Goal: Transaction & Acquisition: Purchase product/service

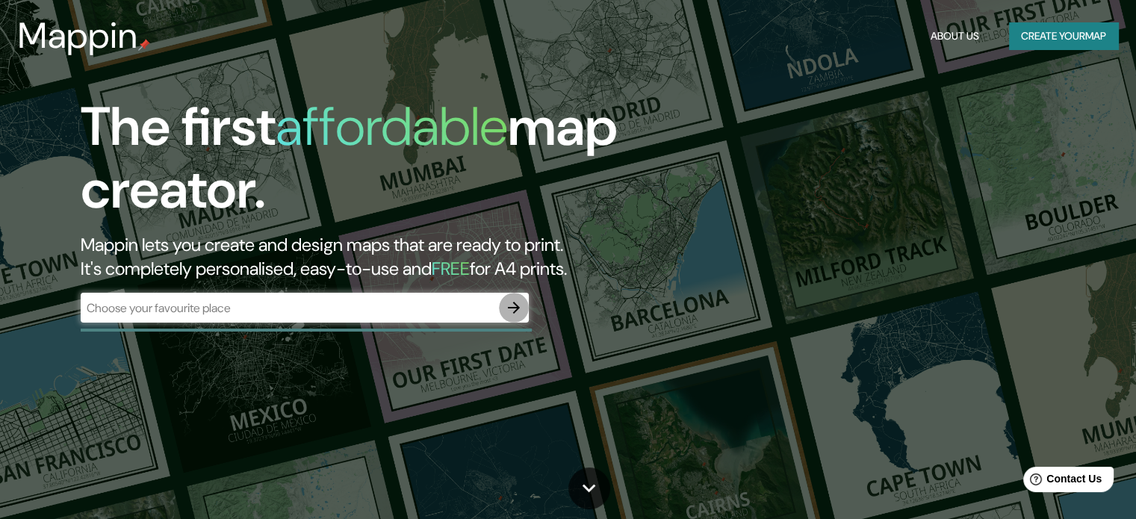
click at [512, 313] on icon "button" at bounding box center [514, 308] width 18 height 18
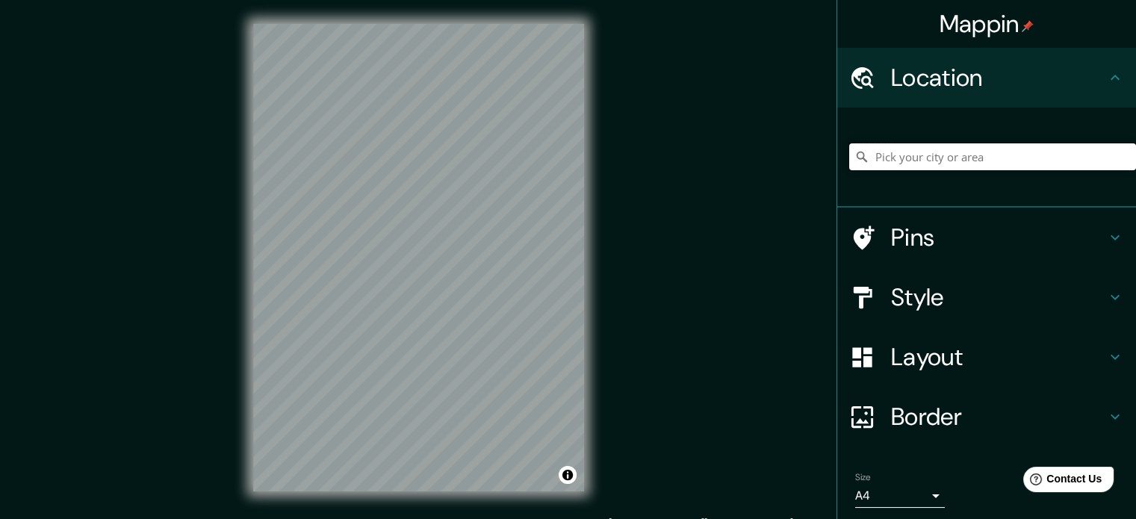
click at [878, 161] on input "Pick your city or area" at bounding box center [992, 156] width 287 height 27
click at [925, 302] on h4 "Style" at bounding box center [998, 297] width 215 height 30
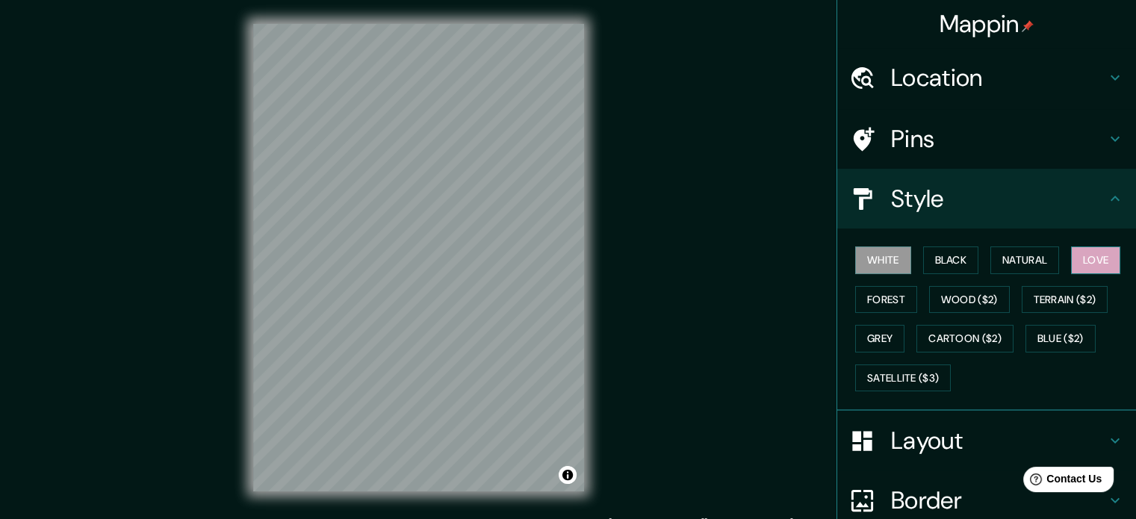
click at [1071, 267] on button "Love" at bounding box center [1095, 261] width 49 height 28
click at [1035, 255] on button "Natural" at bounding box center [1025, 261] width 69 height 28
click at [1096, 263] on button "Love" at bounding box center [1095, 261] width 49 height 28
click at [858, 263] on button "White" at bounding box center [883, 261] width 56 height 28
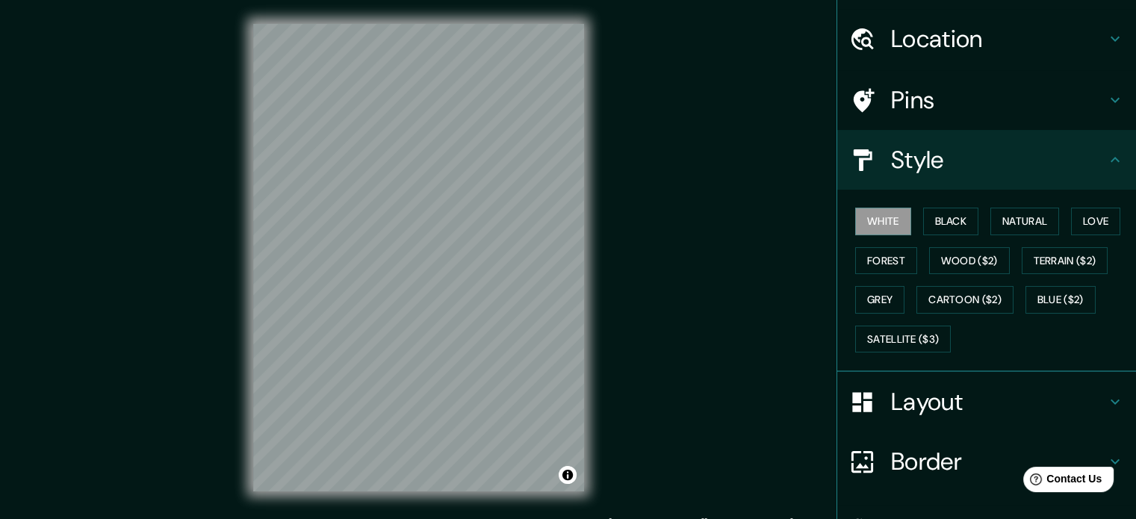
scroll to position [133, 0]
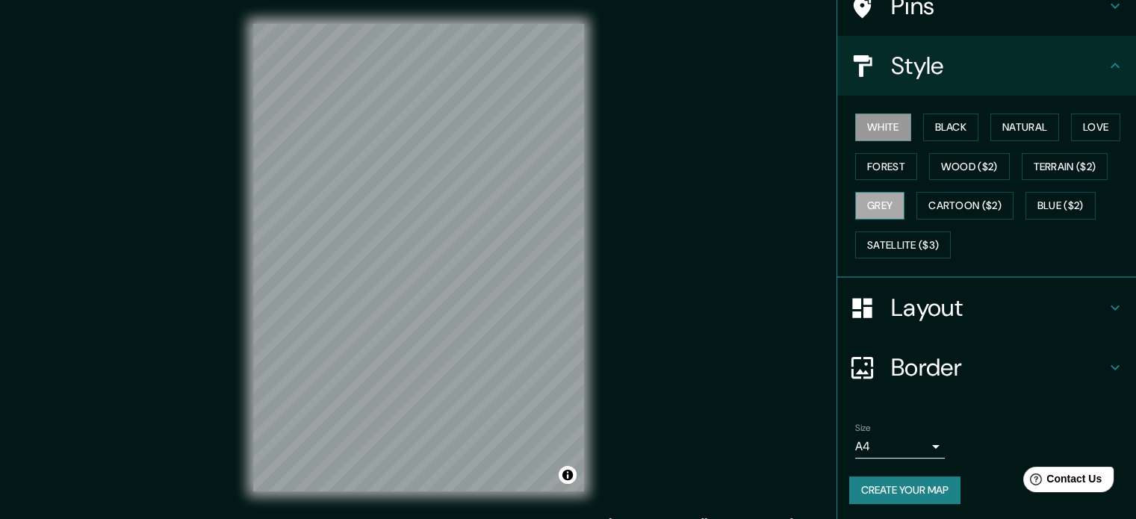
click at [885, 209] on button "Grey" at bounding box center [879, 206] width 49 height 28
click at [870, 130] on button "White" at bounding box center [883, 128] width 56 height 28
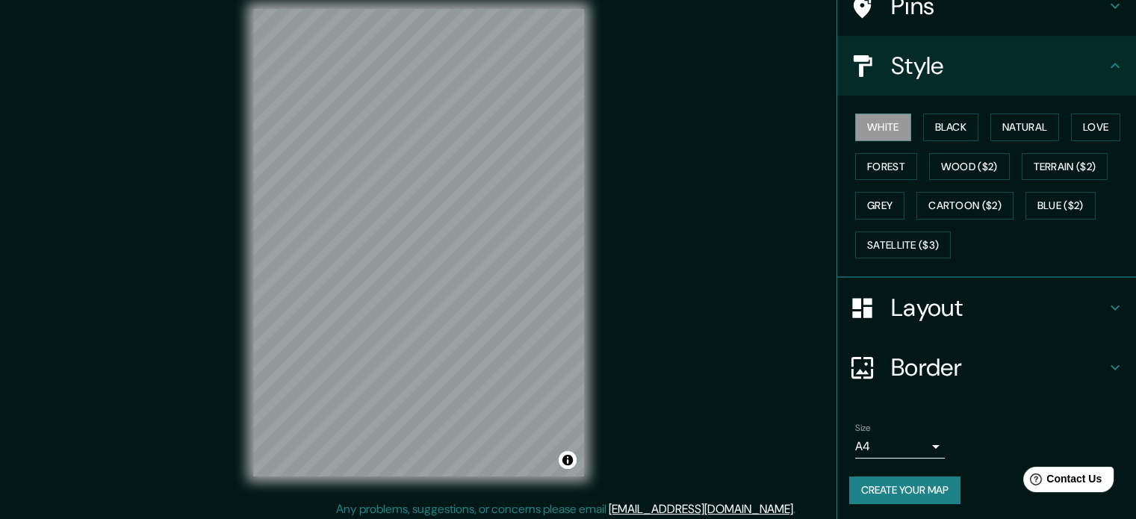
scroll to position [19, 0]
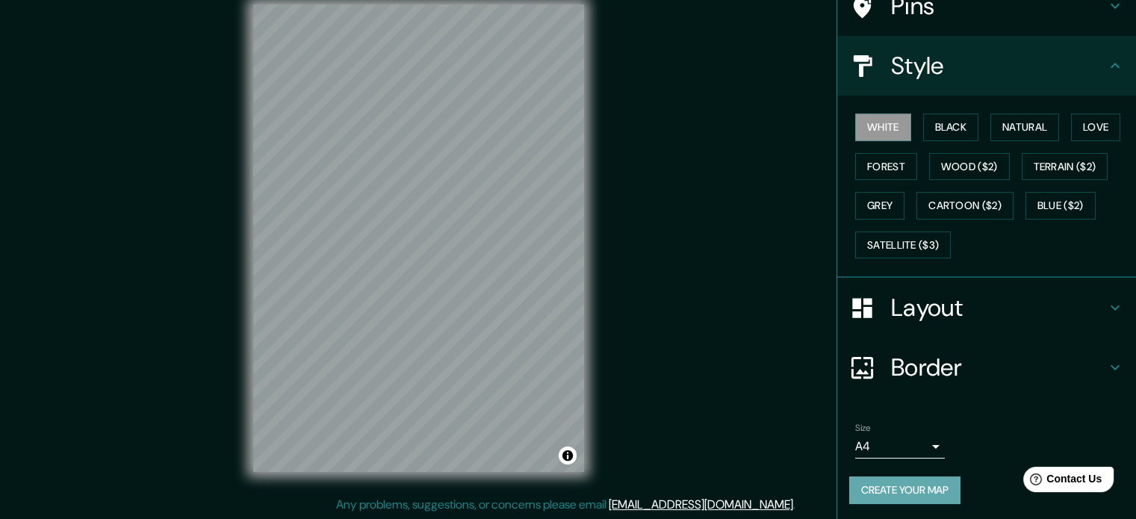
click at [929, 485] on button "Create your map" at bounding box center [904, 491] width 111 height 28
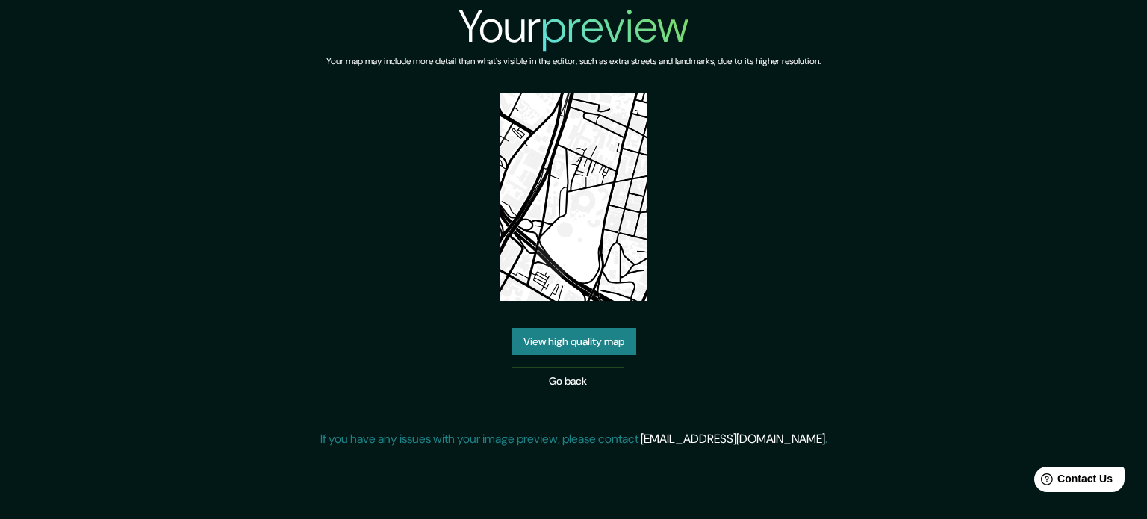
click at [627, 335] on link "View high quality map" at bounding box center [574, 342] width 125 height 28
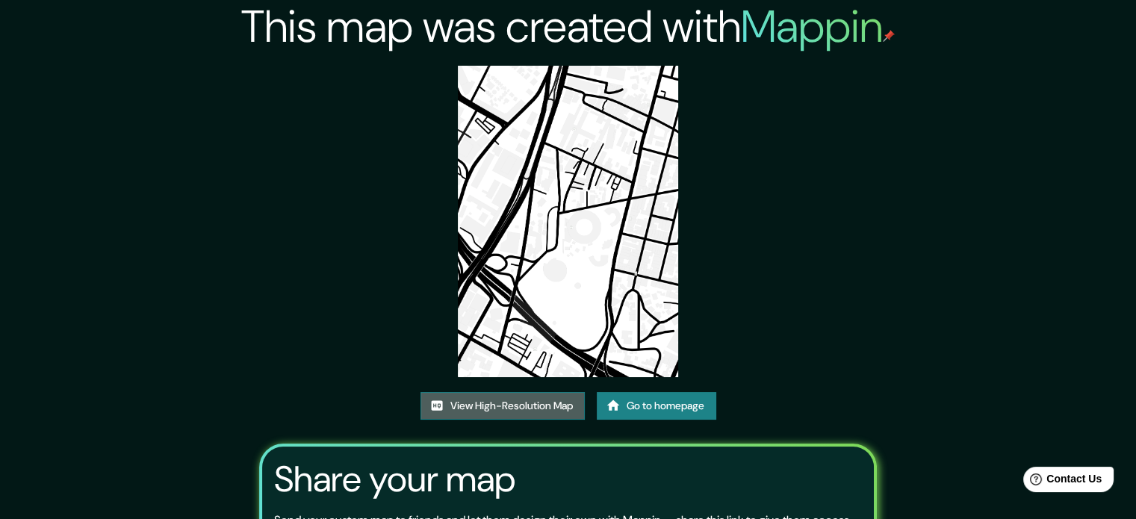
click at [540, 404] on link "View High-Resolution Map" at bounding box center [503, 406] width 164 height 28
click at [680, 407] on link "Go to homepage" at bounding box center [657, 406] width 120 height 28
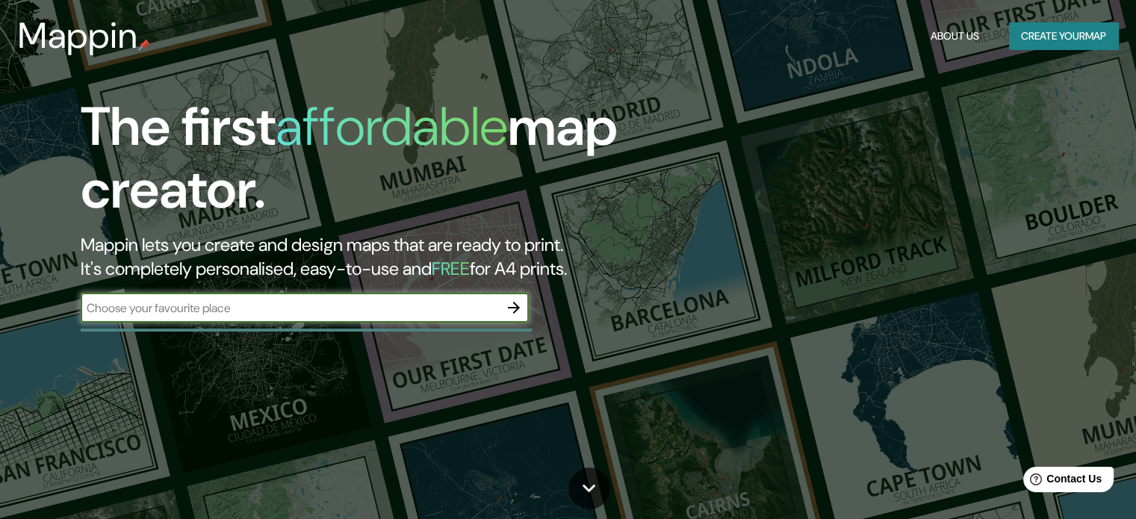
click at [512, 301] on icon "button" at bounding box center [514, 308] width 18 height 18
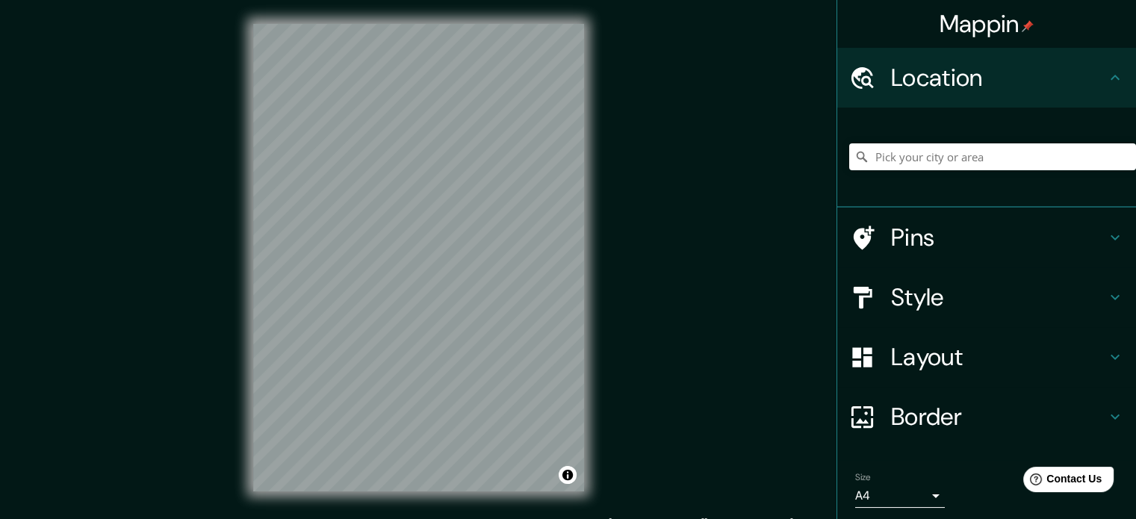
scroll to position [51, 0]
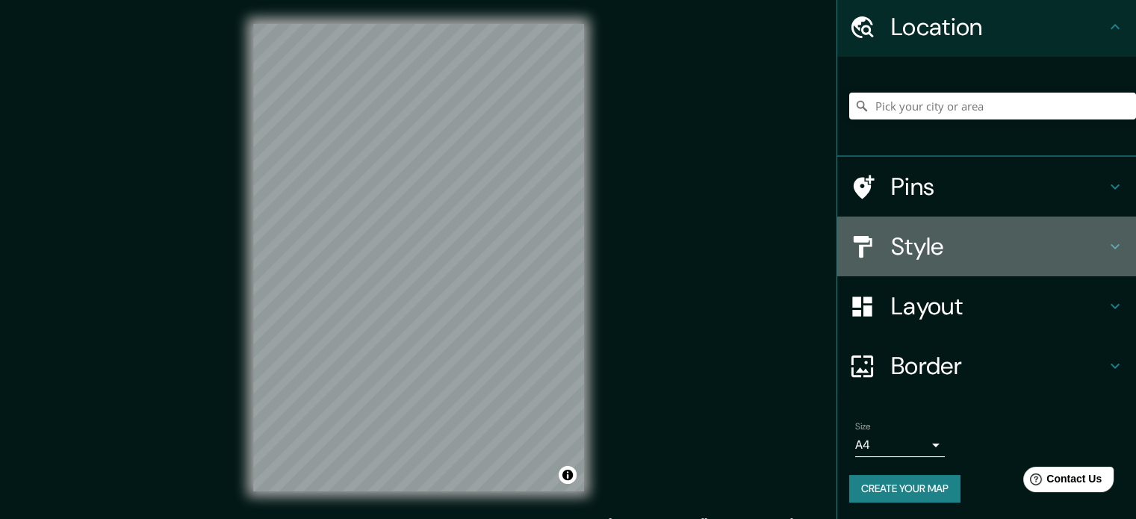
click at [995, 245] on h4 "Style" at bounding box center [998, 247] width 215 height 30
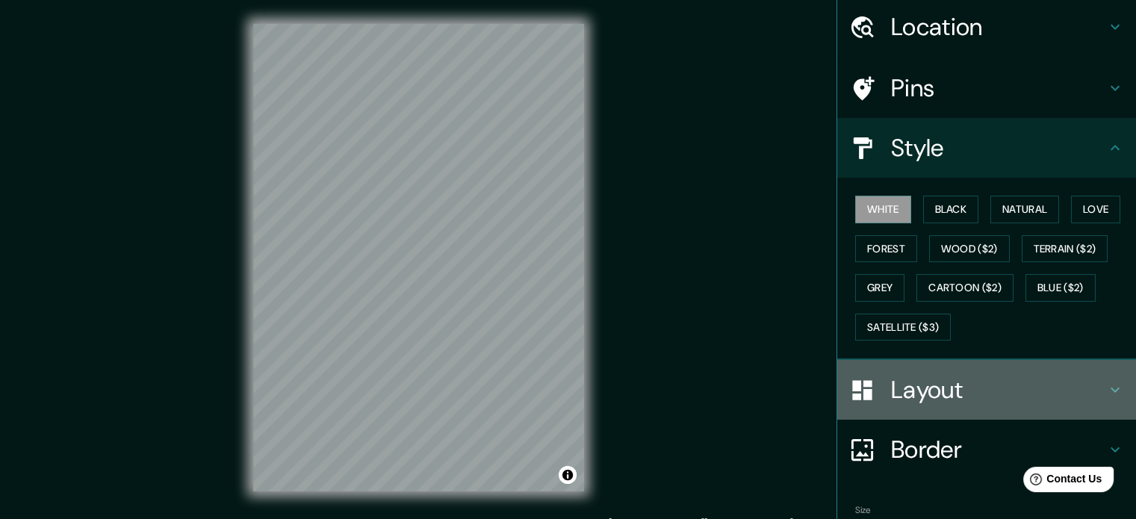
click at [940, 388] on h4 "Layout" at bounding box center [998, 390] width 215 height 30
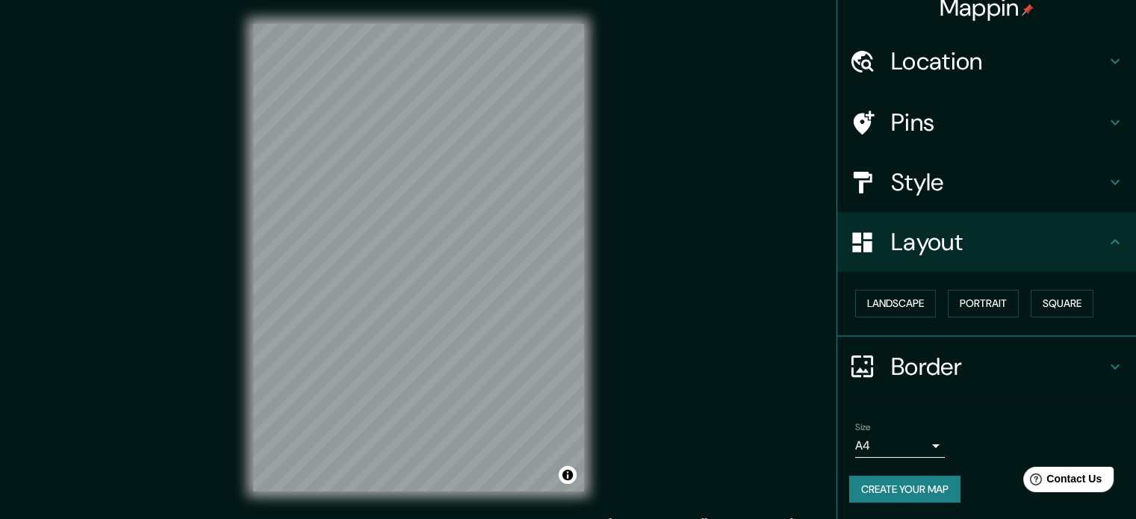
scroll to position [16, 0]
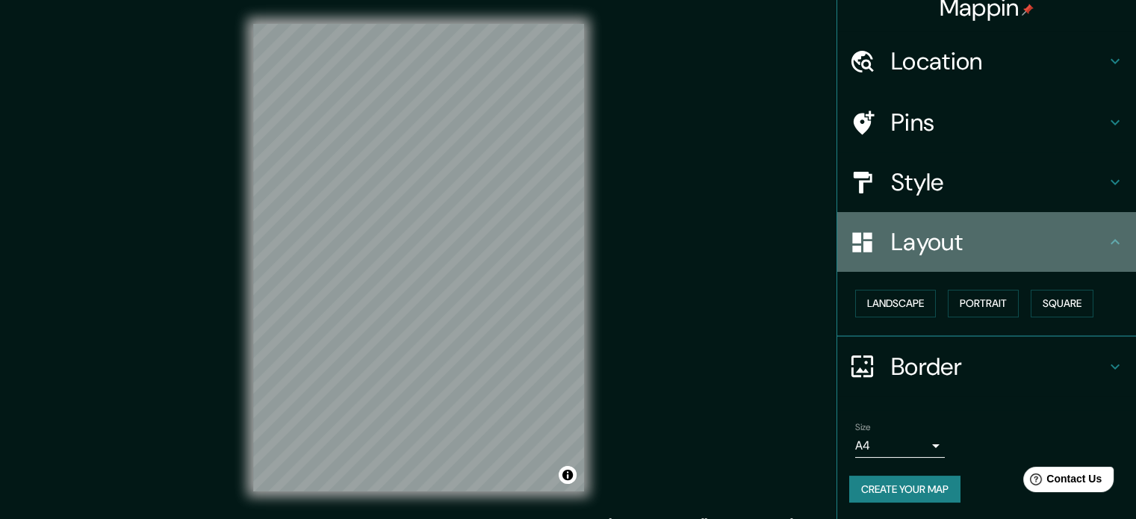
click at [1025, 250] on h4 "Layout" at bounding box center [998, 242] width 215 height 30
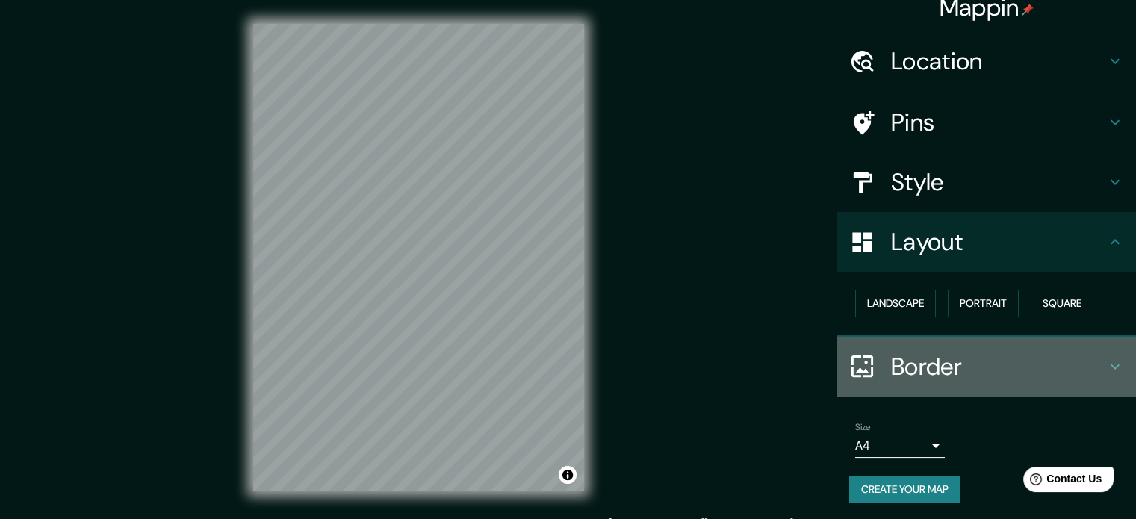
click at [1076, 388] on div "Border" at bounding box center [986, 367] width 299 height 60
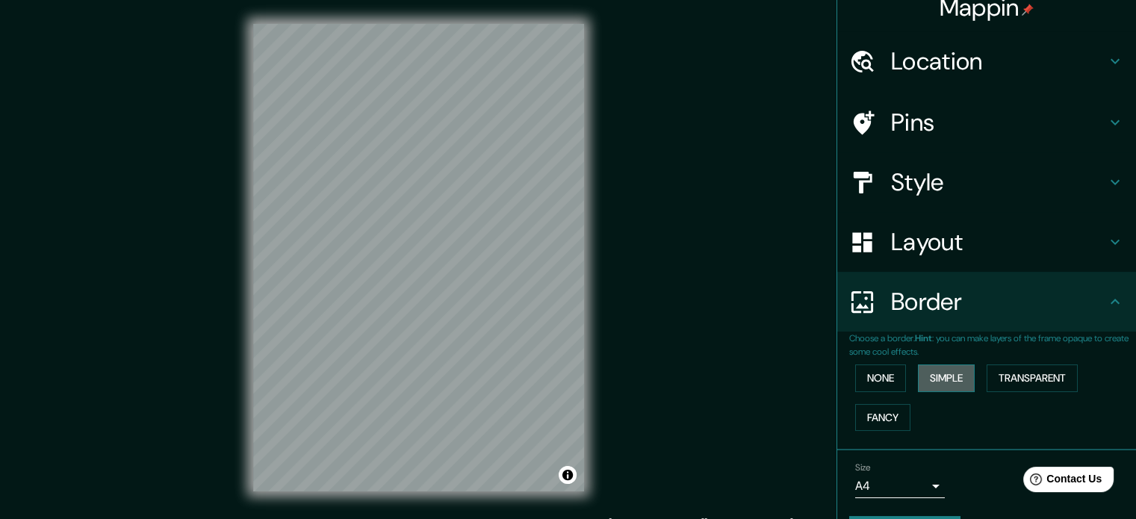
click at [941, 374] on button "Simple" at bounding box center [946, 379] width 57 height 28
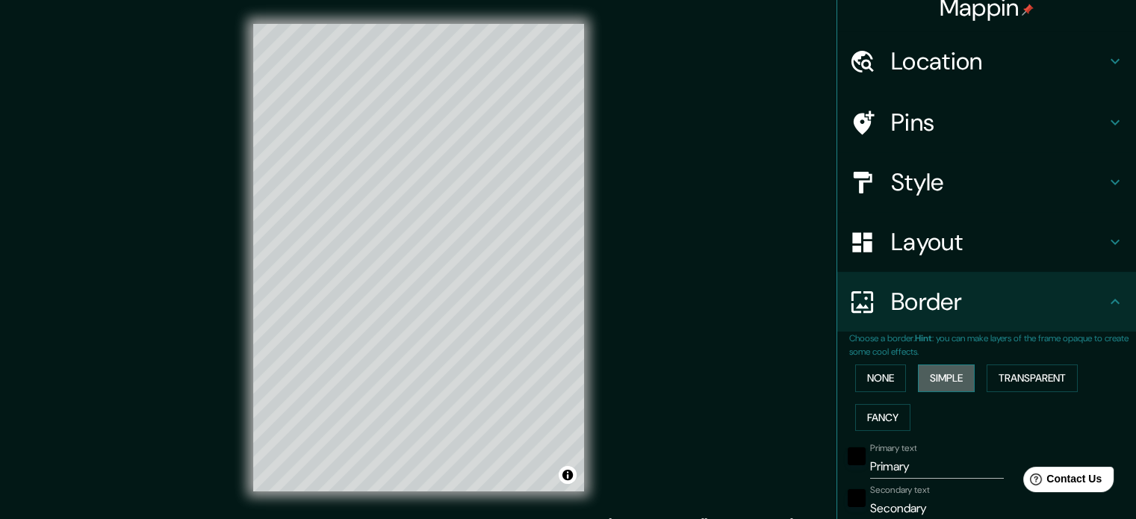
click at [941, 372] on button "Simple" at bounding box center [946, 379] width 57 height 28
type input "177"
type input "35"
click at [932, 381] on button "Simple" at bounding box center [946, 379] width 57 height 28
type input "177"
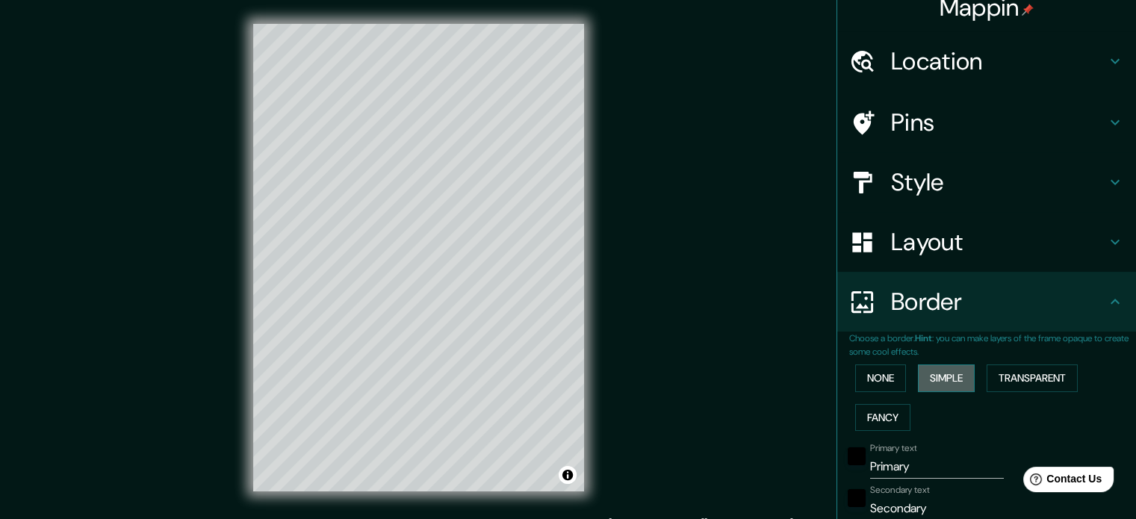
type input "35"
click at [876, 383] on button "None" at bounding box center [880, 379] width 51 height 28
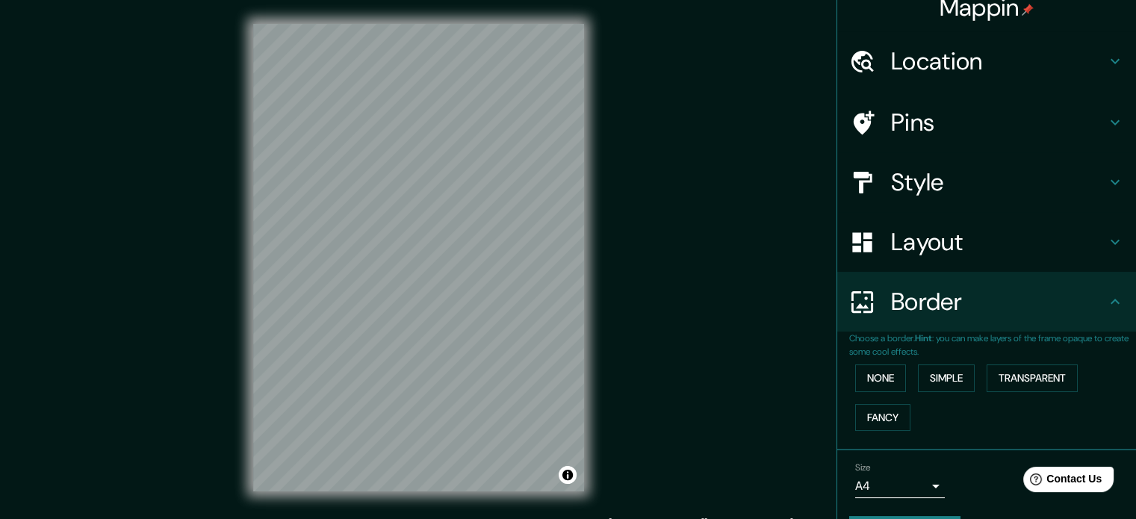
click at [952, 218] on div "Layout" at bounding box center [986, 242] width 299 height 60
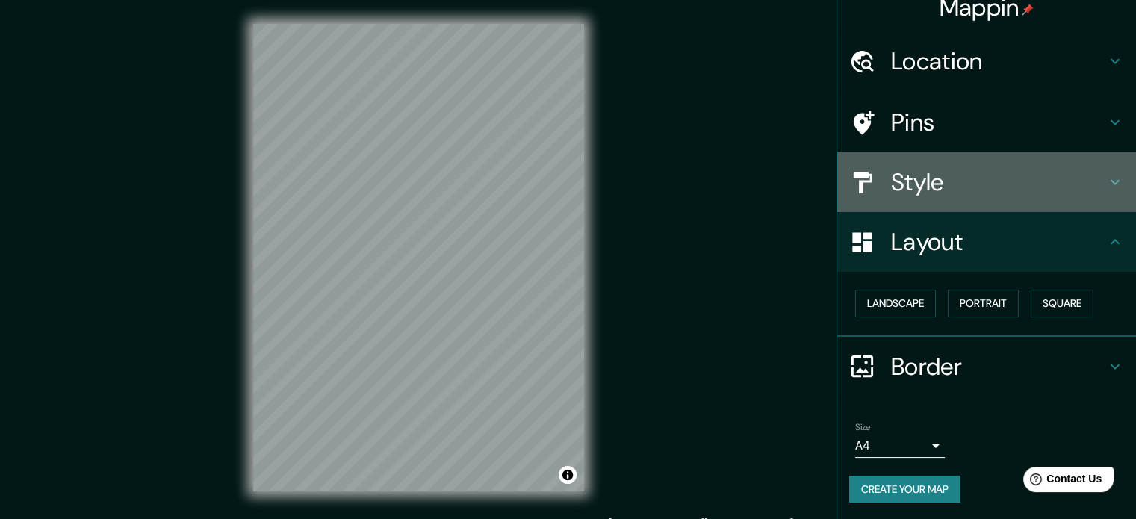
click at [968, 175] on h4 "Style" at bounding box center [998, 182] width 215 height 30
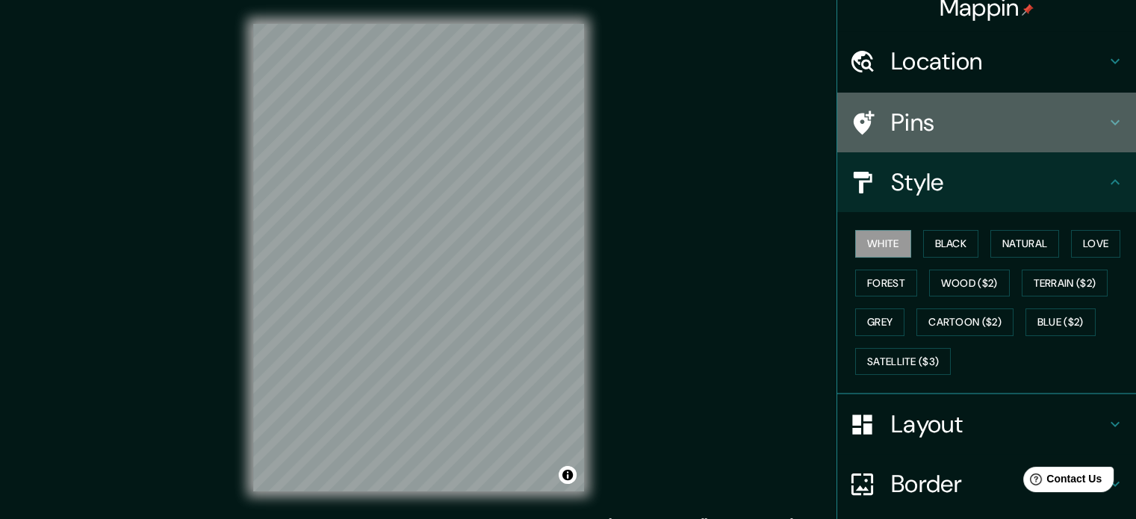
click at [938, 105] on div "Pins" at bounding box center [986, 123] width 299 height 60
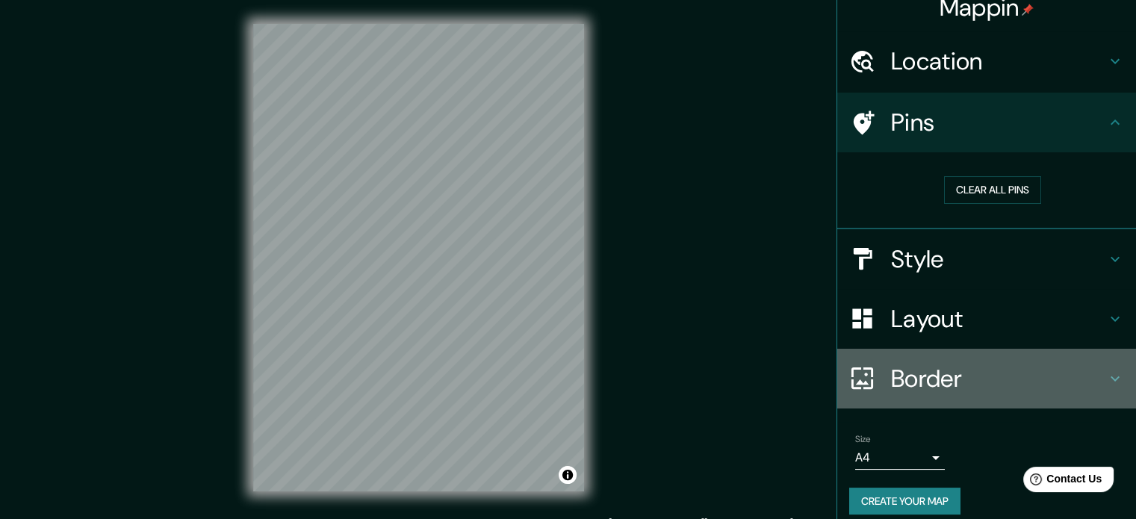
click at [943, 389] on h4 "Border" at bounding box center [998, 379] width 215 height 30
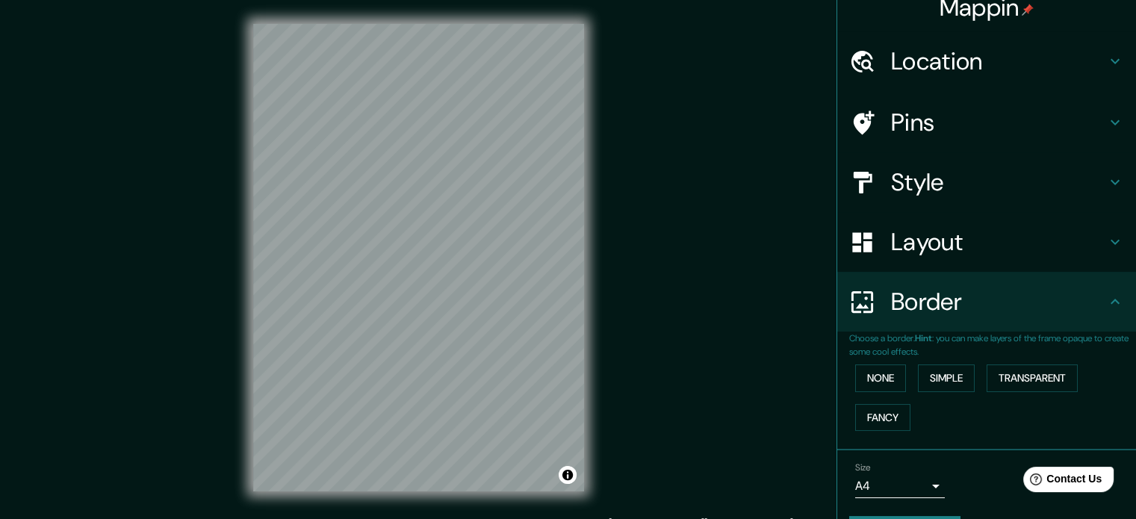
scroll to position [57, 0]
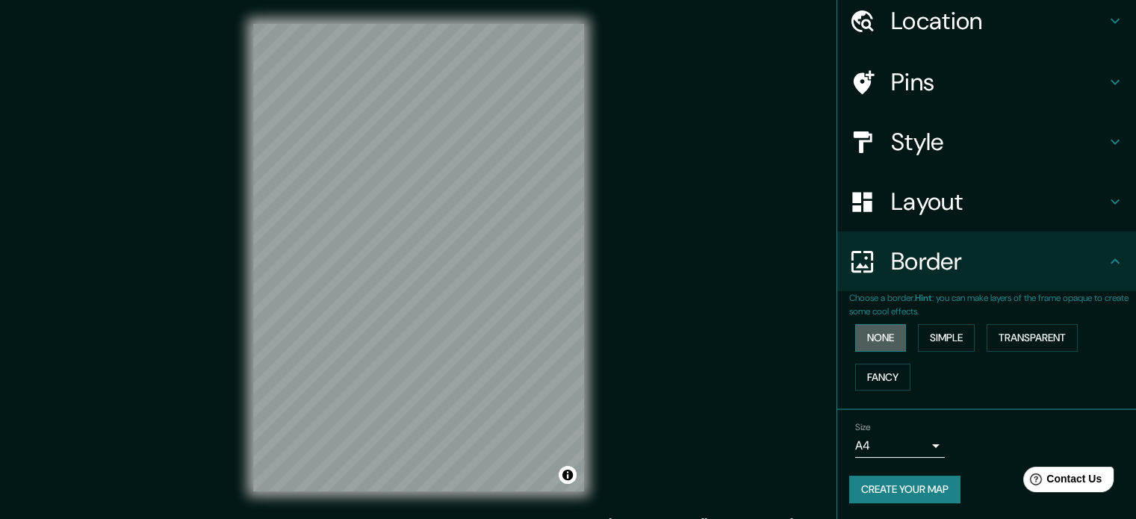
click at [873, 338] on button "None" at bounding box center [880, 338] width 51 height 28
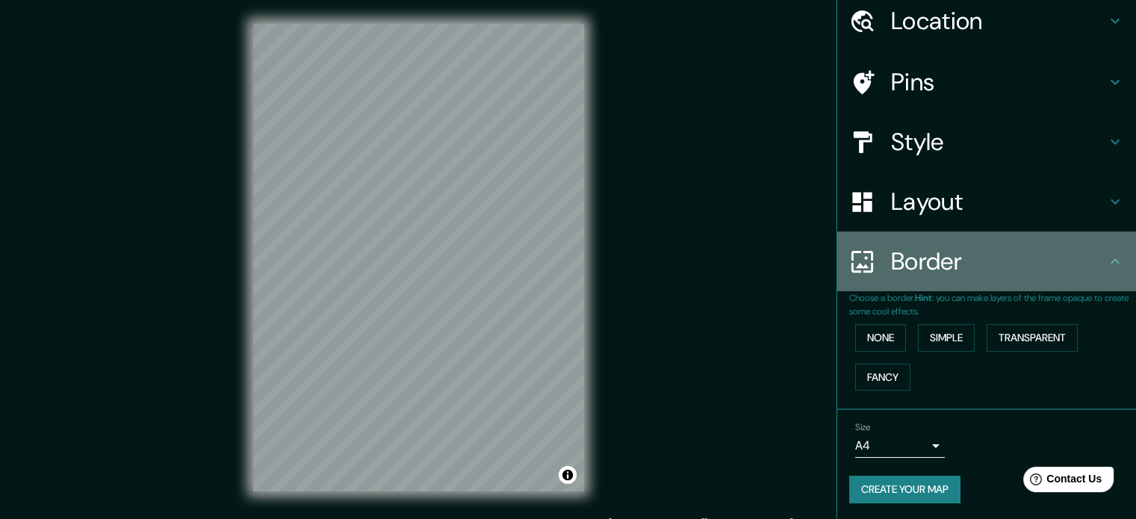
click at [929, 259] on h4 "Border" at bounding box center [998, 262] width 215 height 30
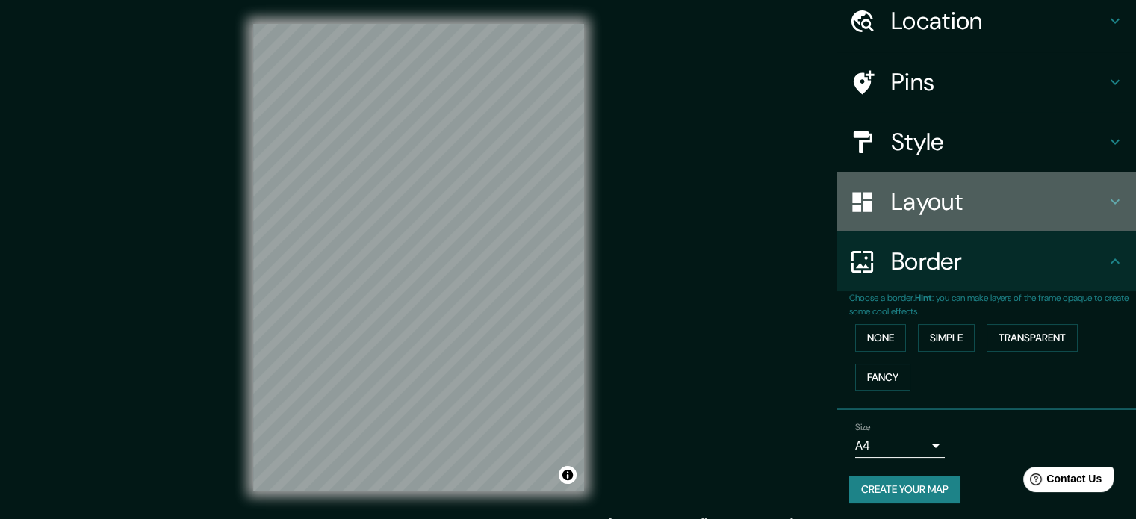
click at [977, 220] on div "Layout" at bounding box center [986, 202] width 299 height 60
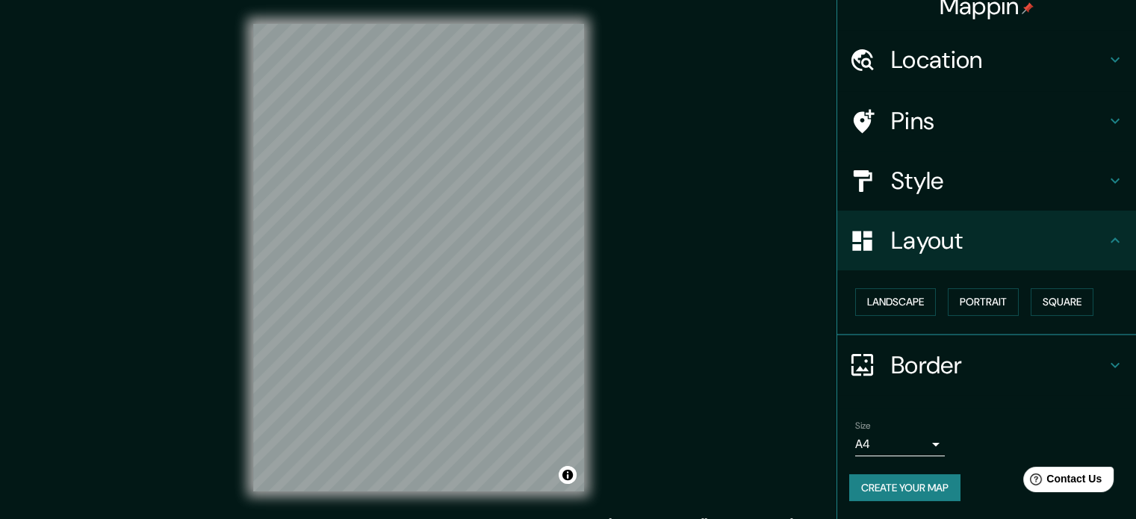
scroll to position [16, 0]
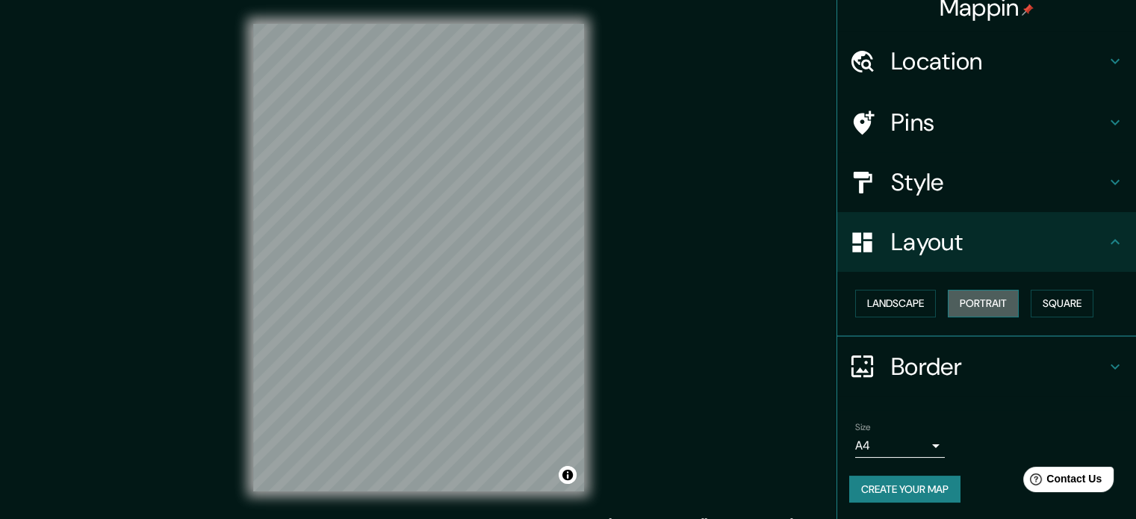
click at [973, 298] on button "Portrait" at bounding box center [983, 304] width 71 height 28
click at [878, 301] on button "Landscape" at bounding box center [895, 304] width 81 height 28
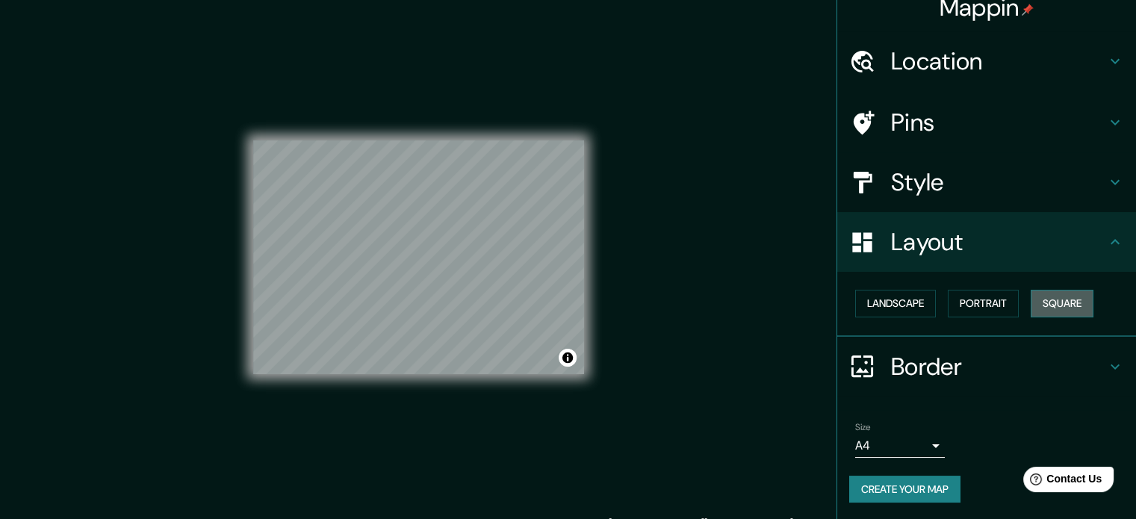
click at [1040, 300] on button "Square" at bounding box center [1062, 304] width 63 height 28
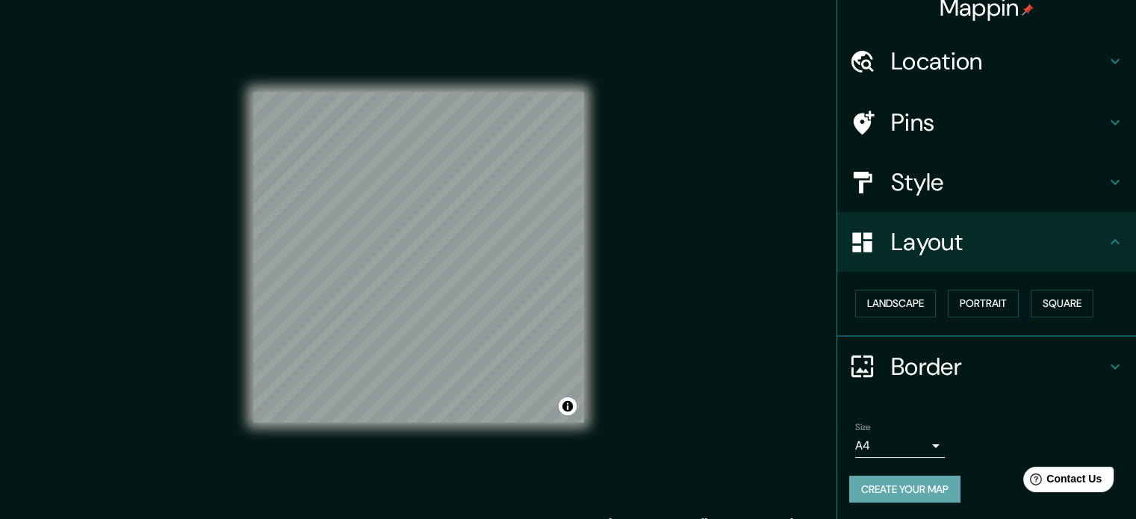
click at [923, 483] on button "Create your map" at bounding box center [904, 490] width 111 height 28
click at [903, 483] on button "Create your map" at bounding box center [904, 490] width 111 height 28
click at [892, 477] on button "Create your map" at bounding box center [904, 490] width 111 height 28
click at [893, 477] on button "Create your map" at bounding box center [904, 490] width 111 height 28
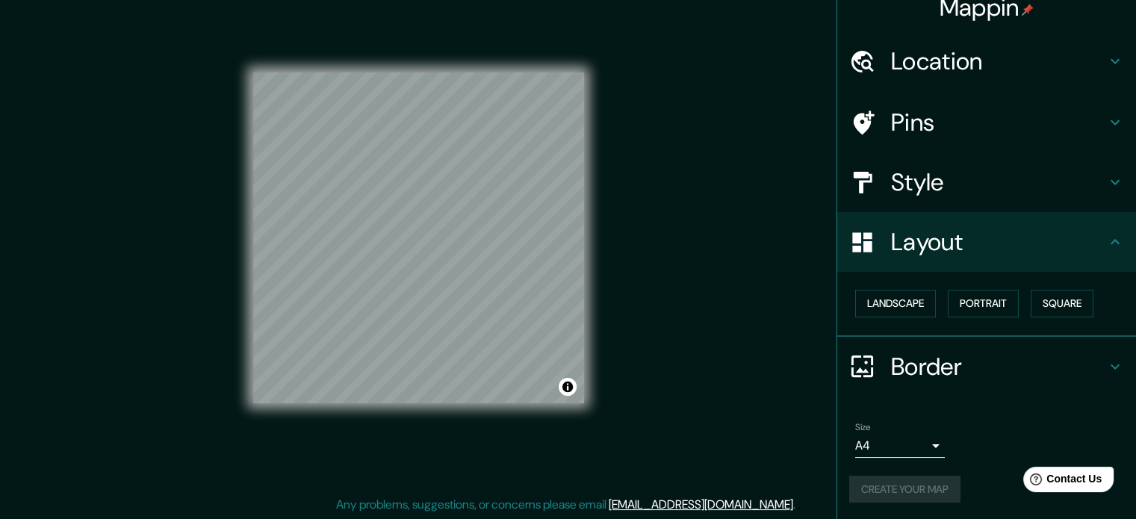
scroll to position [0, 0]
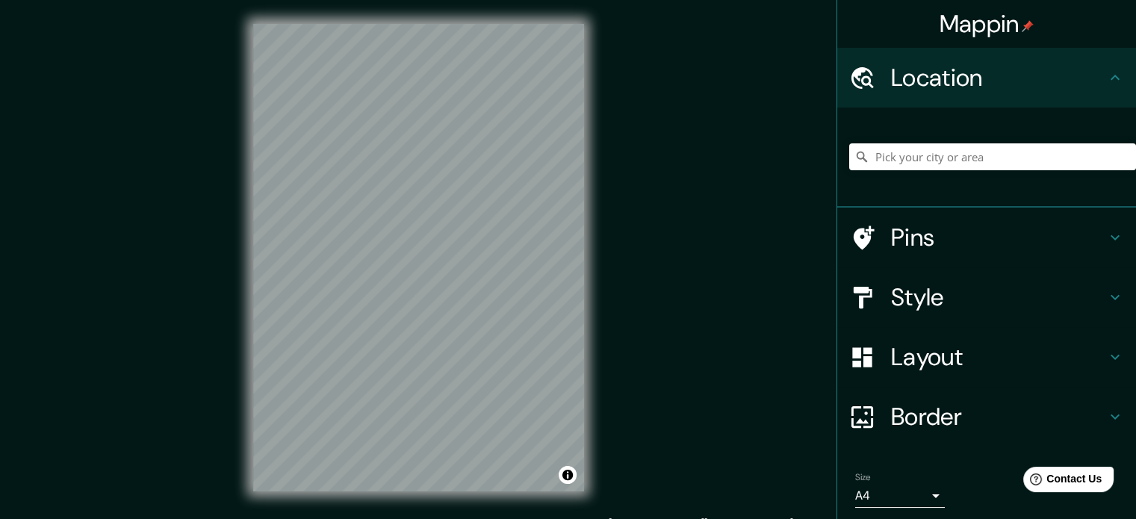
click at [606, 230] on div "© Mapbox © OpenStreetMap Improve this map" at bounding box center [418, 257] width 379 height 515
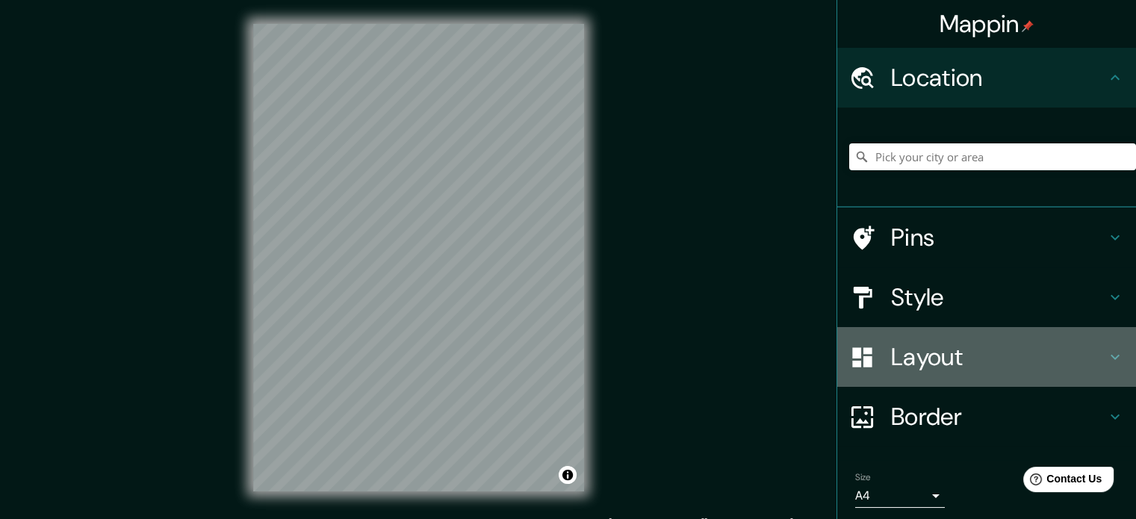
click at [967, 354] on h4 "Layout" at bounding box center [998, 357] width 215 height 30
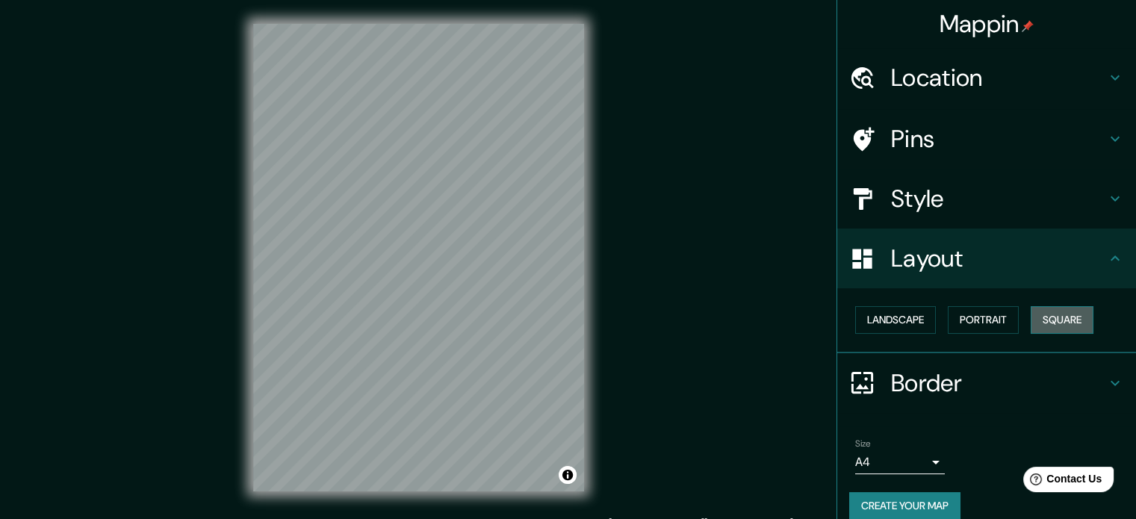
click at [1042, 320] on button "Square" at bounding box center [1062, 320] width 63 height 28
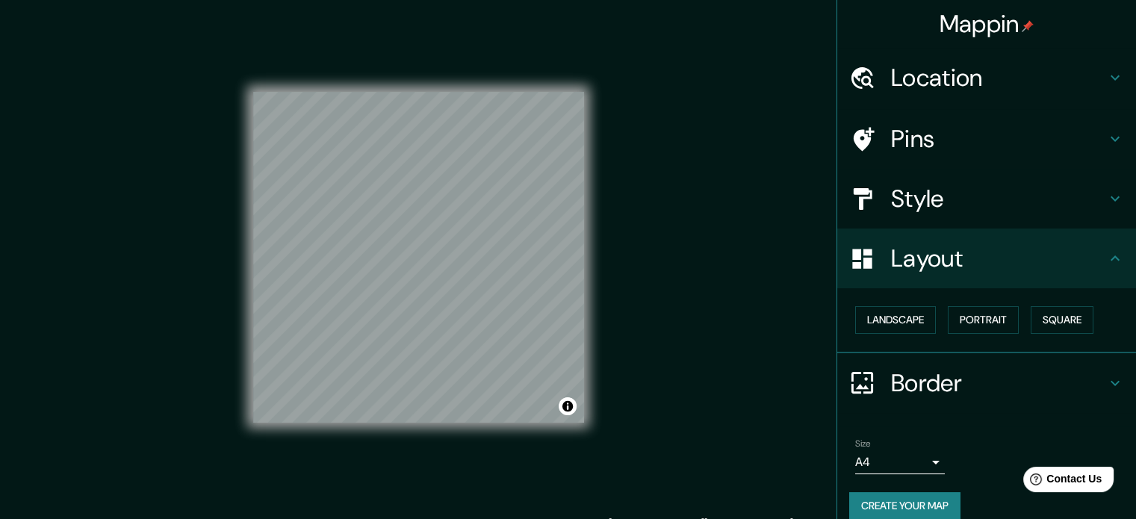
click at [873, 489] on div "Size A4 single Create your map" at bounding box center [986, 482] width 275 height 99
click at [873, 499] on button "Create your map" at bounding box center [904, 506] width 111 height 28
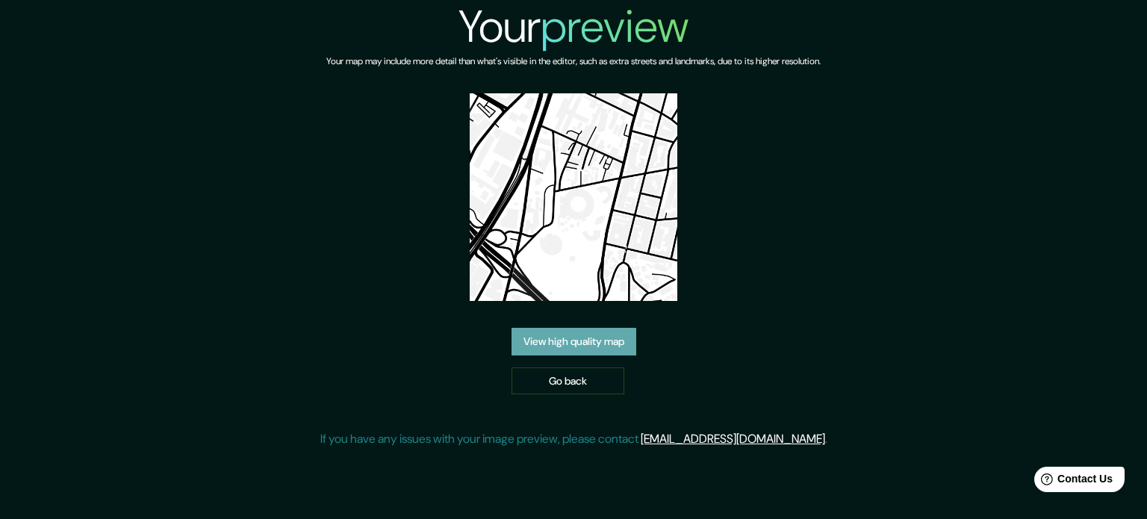
click at [542, 347] on link "View high quality map" at bounding box center [574, 342] width 125 height 28
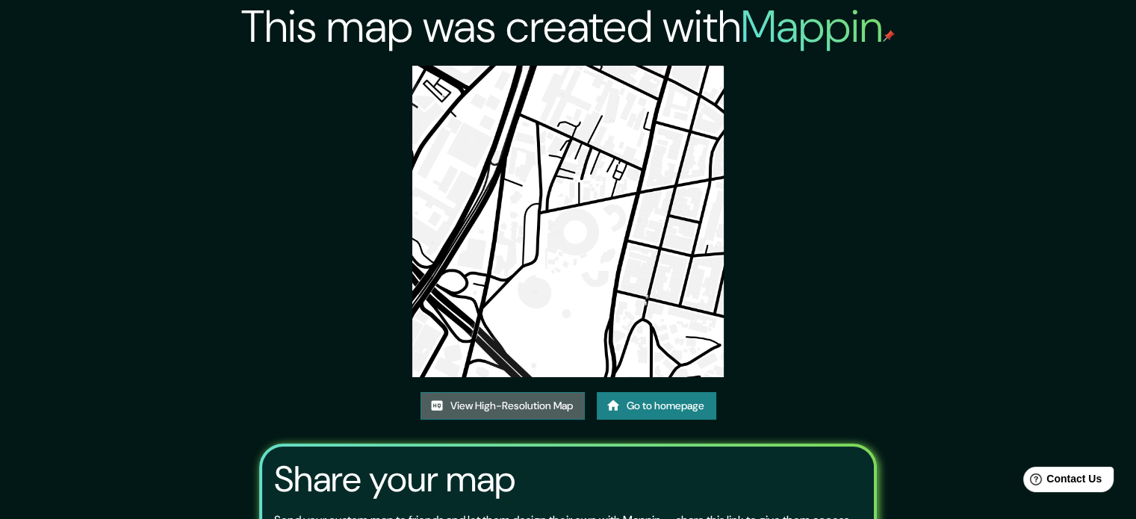
click at [502, 398] on link "View High-Resolution Map" at bounding box center [503, 406] width 164 height 28
